Goal: Check status: Check status

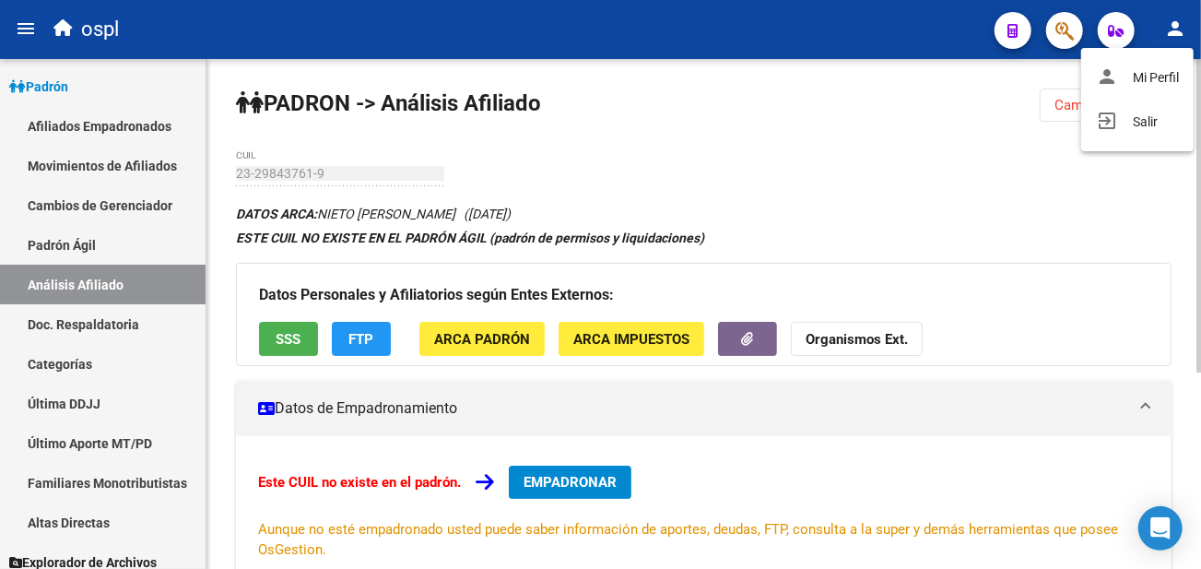
click at [700, 106] on div at bounding box center [600, 284] width 1201 height 569
click at [291, 124] on div "PADRON -> Análisis Afiliado Cambiar Afiliado 23-29843761-9 CUIL DATOS ARCA: NIE…" at bounding box center [703, 475] width 994 height 832
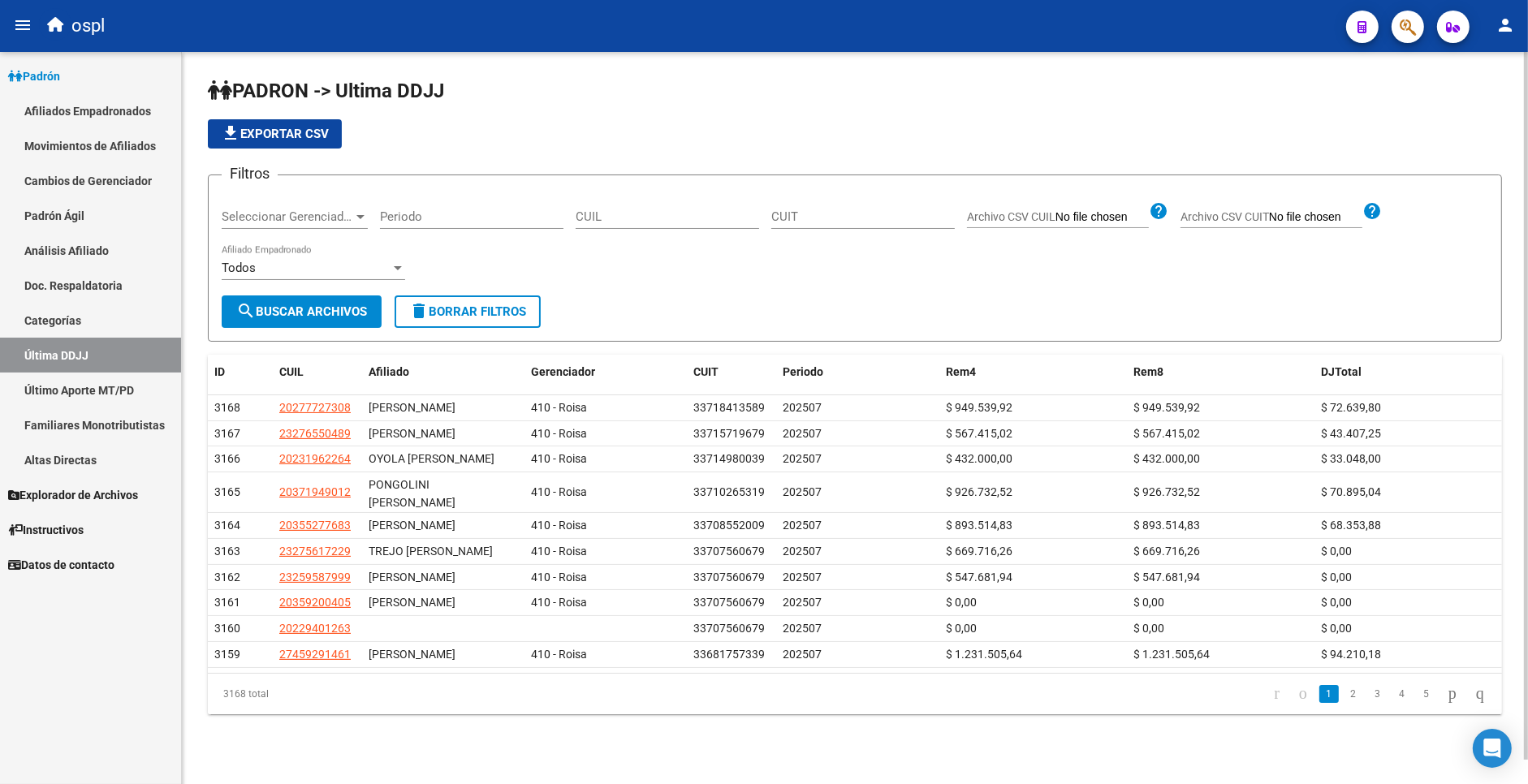
click at [802, 152] on app-list-header "PADRON -> Ultima DDJJ file_download Exportar CSV Filtros Seleccionar Gerenciado…" at bounding box center [855, 209] width 1294 height 263
click at [824, 212] on input "CUIT" at bounding box center [863, 217] width 183 height 15
paste input "33545948619"
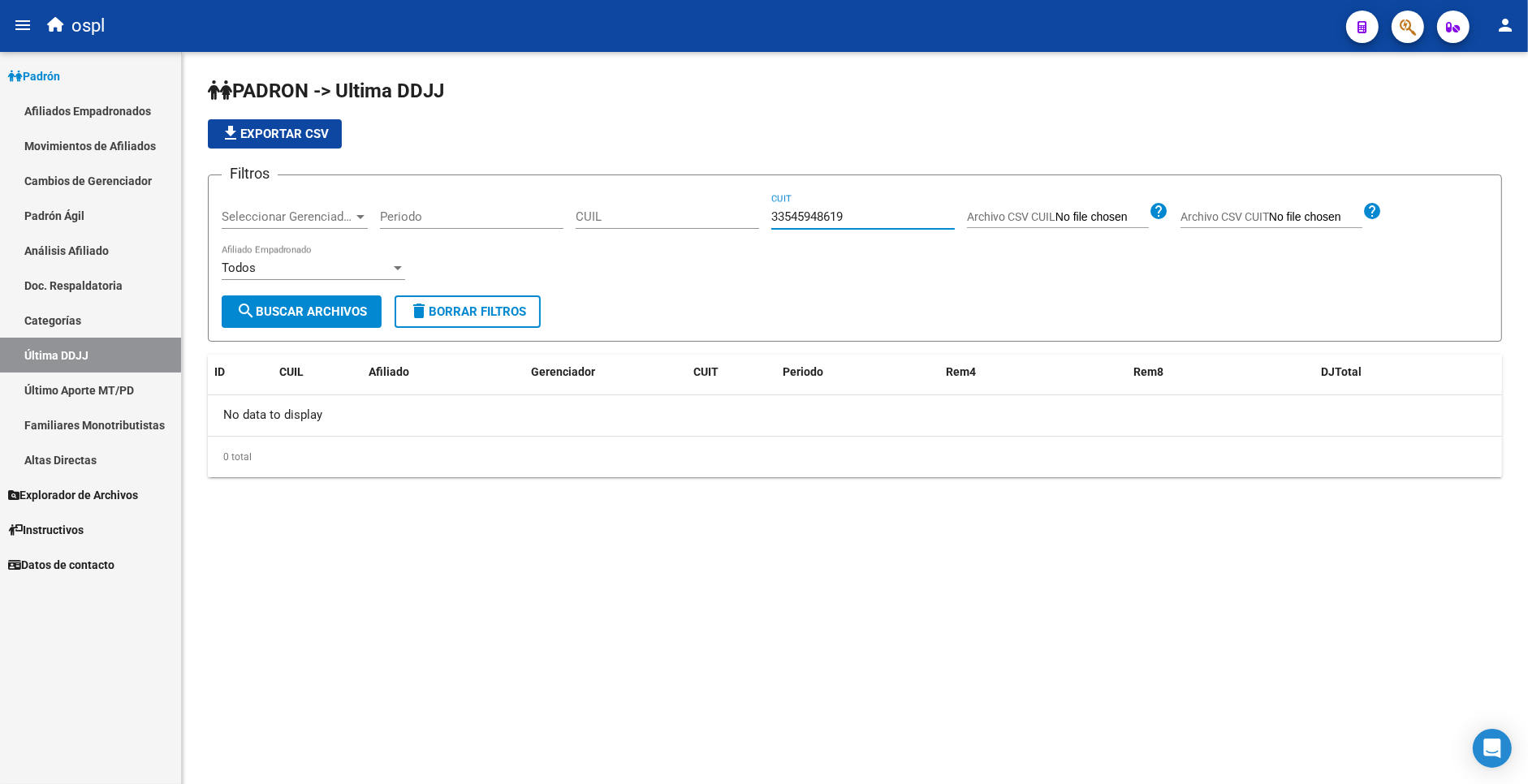
type input "33545948619"
click at [712, 87] on h1 "PADRON -> Ultima DDJJ" at bounding box center [855, 92] width 1294 height 28
click at [715, 107] on app-list-header "PADRON -> Ultima DDJJ file_download Exportar CSV Filtros Seleccionar Gerenciado…" at bounding box center [855, 209] width 1294 height 263
click at [658, 70] on div "PADRON -> Ultima DDJJ file_download Exportar CSV Filtros Seleccionar Gerenciado…" at bounding box center [855, 291] width 1346 height 477
